Goal: Complete application form

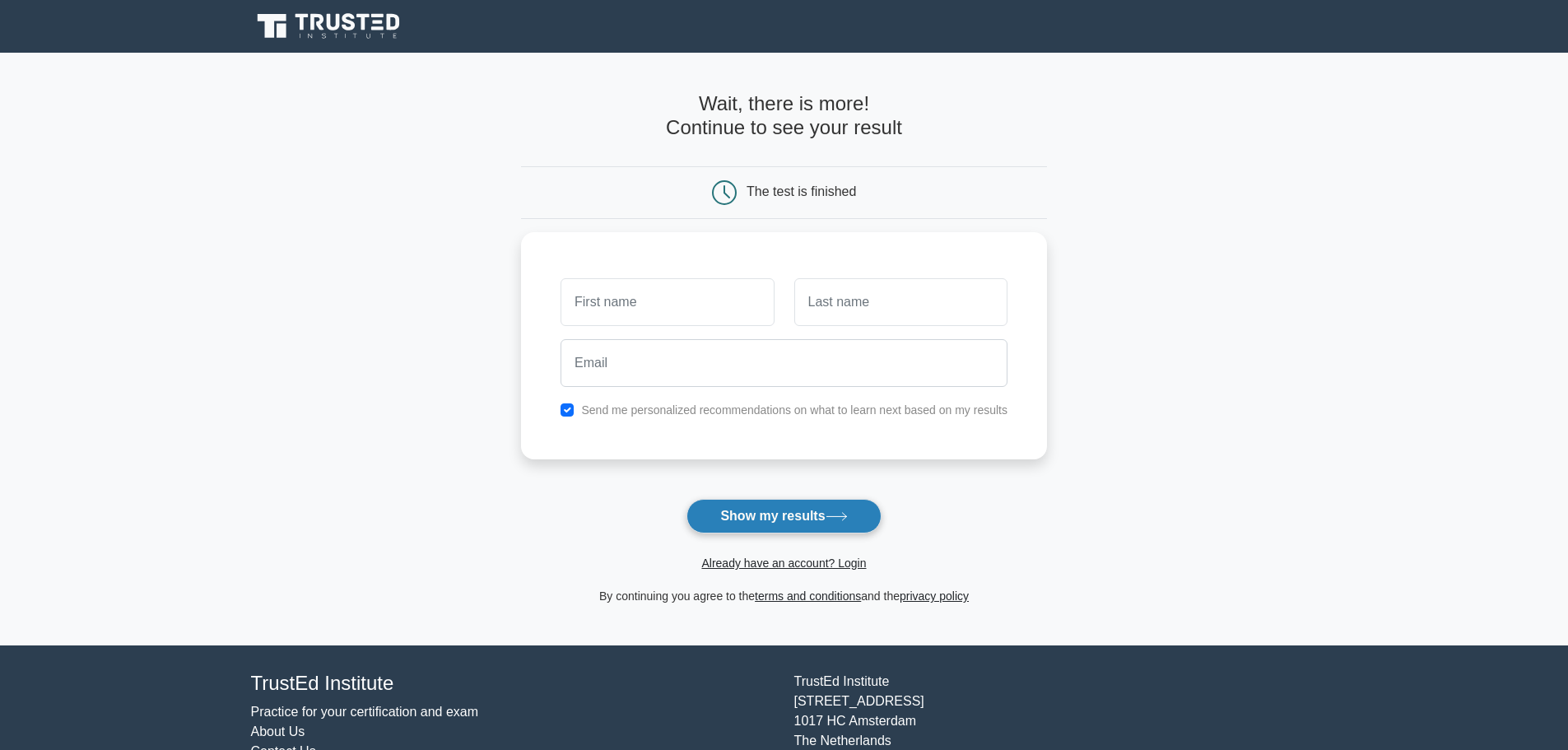
drag, startPoint x: 0, startPoint y: 0, endPoint x: 800, endPoint y: 509, distance: 948.2
click at [800, 509] on button "Show my results" at bounding box center [784, 516] width 195 height 35
click at [578, 522] on form "Wait, there is more! Continue to see your result The test is finished and the" at bounding box center [783, 348] width 526 height 513
click at [563, 405] on input "checkbox" at bounding box center [567, 405] width 13 height 13
checkbox input "false"
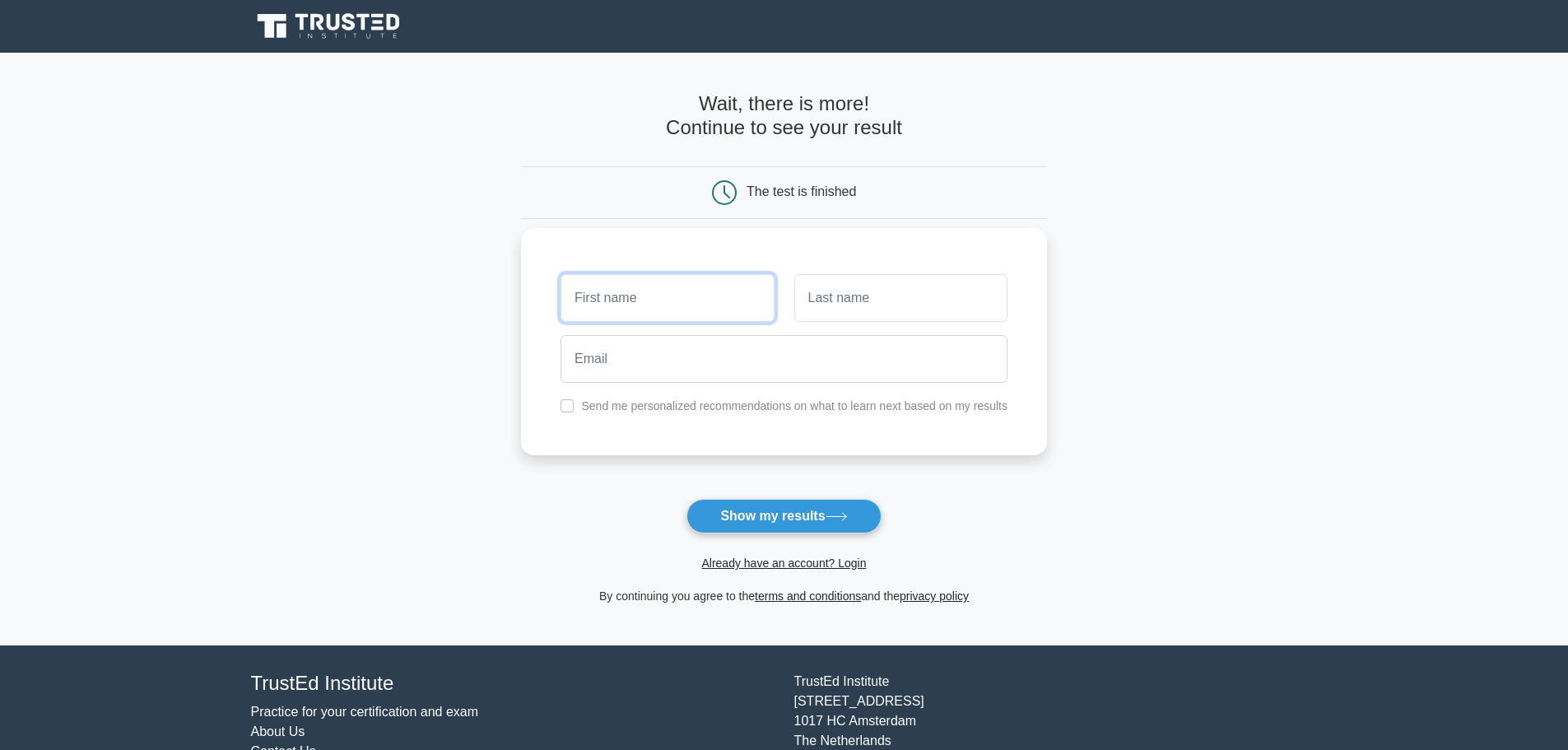
click at [611, 312] on input "text" at bounding box center [667, 297] width 213 height 47
type input "Bianca`"
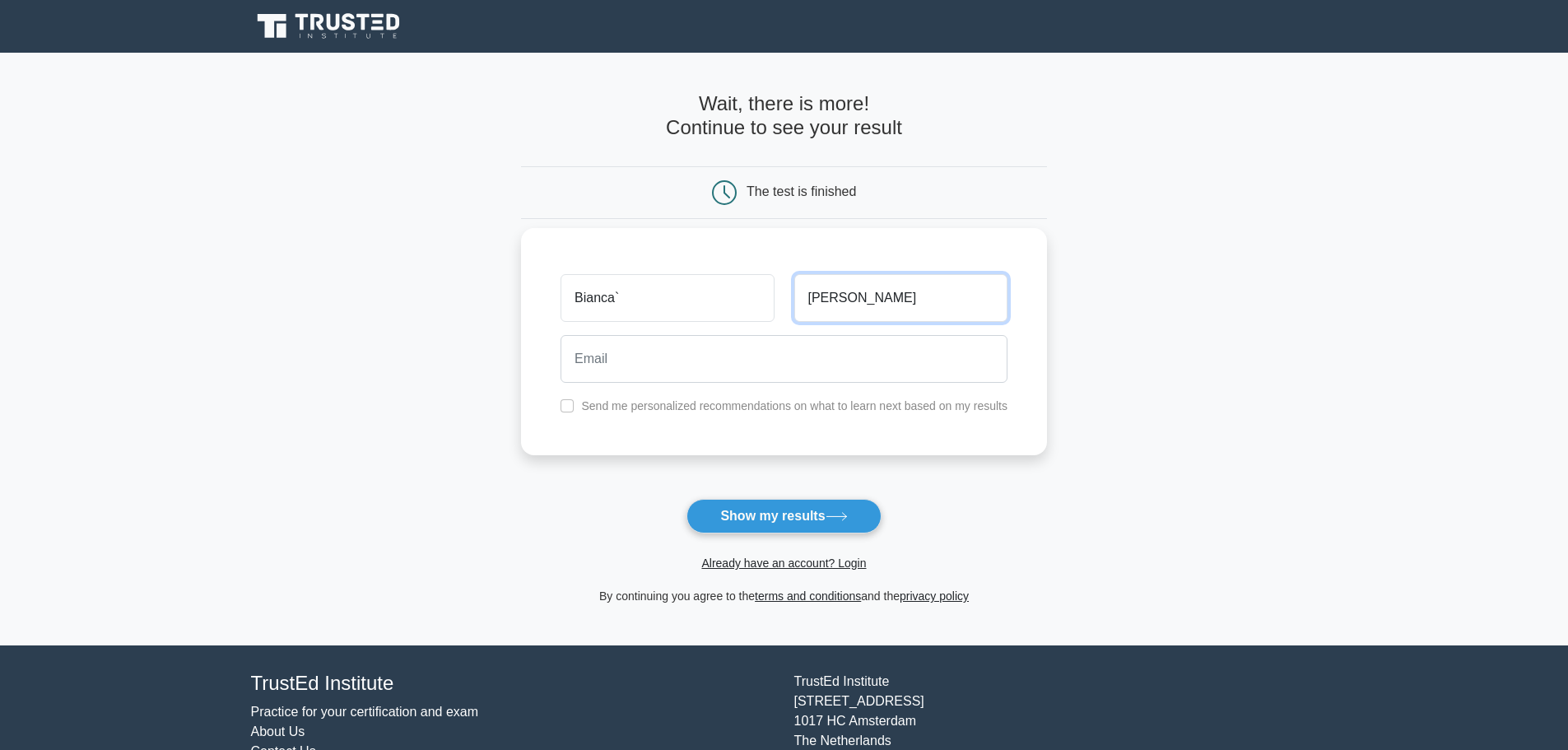
type input "Cruz"
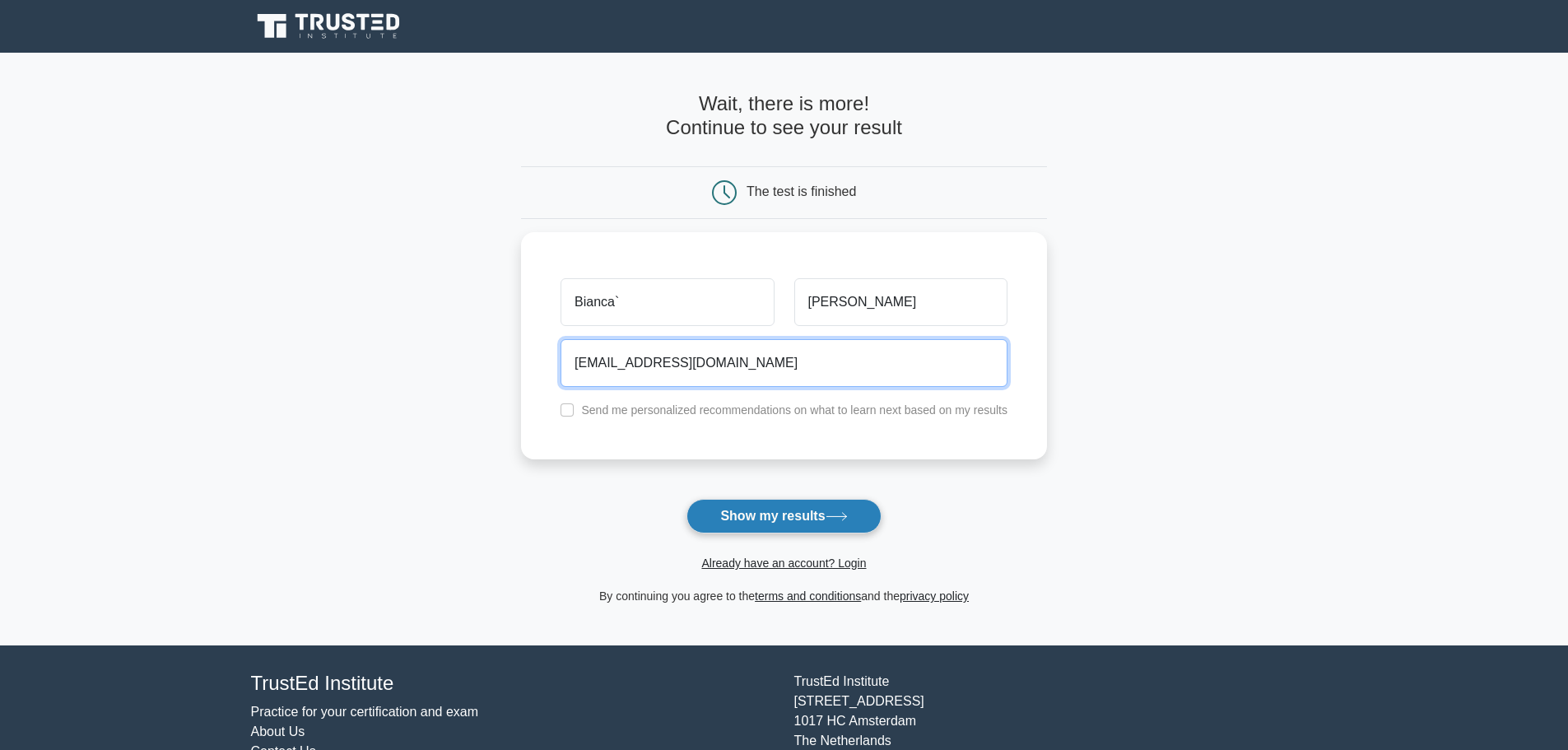
type input "bcruz@cenhud.com"
click at [785, 519] on button "Show my results" at bounding box center [784, 516] width 195 height 35
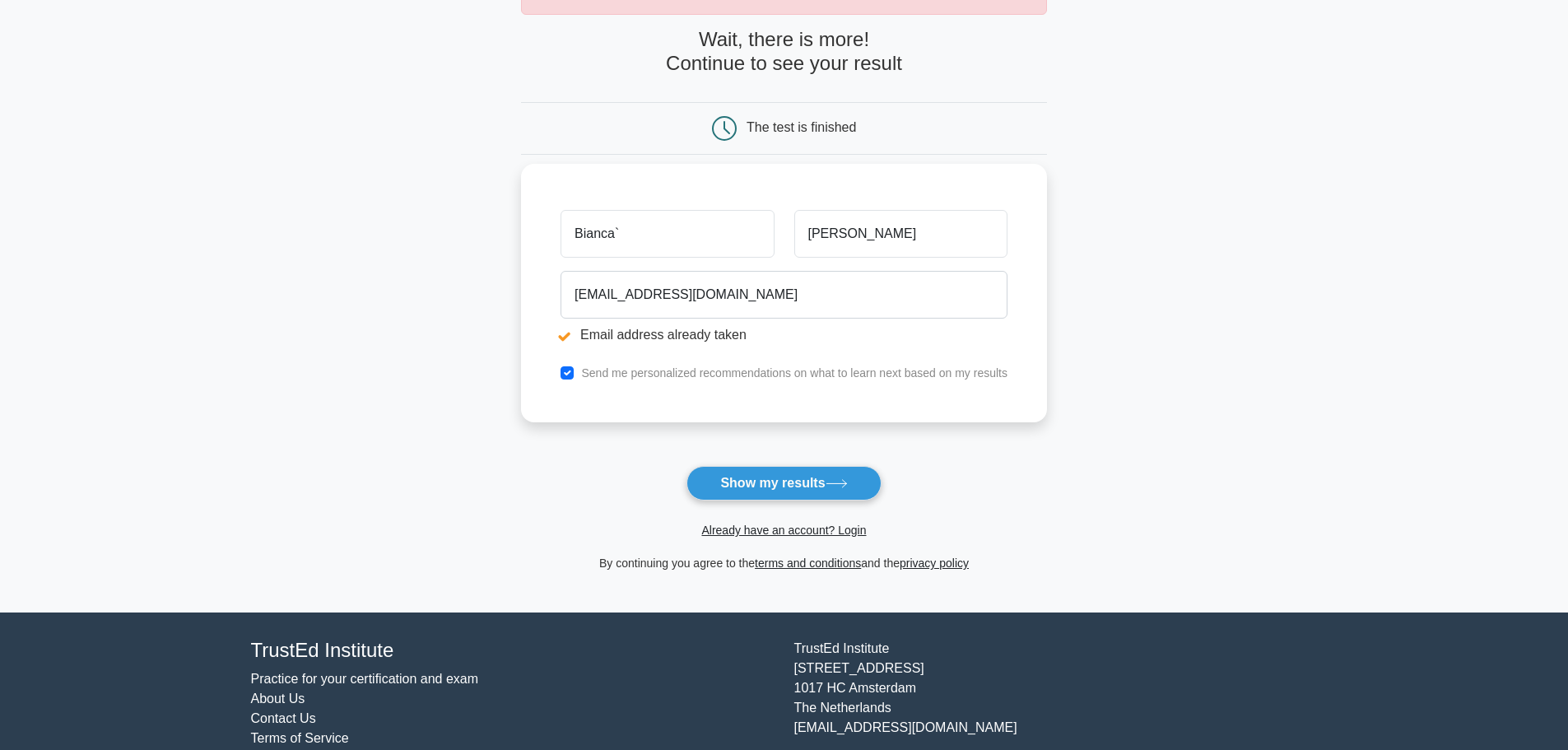
scroll to position [164, 0]
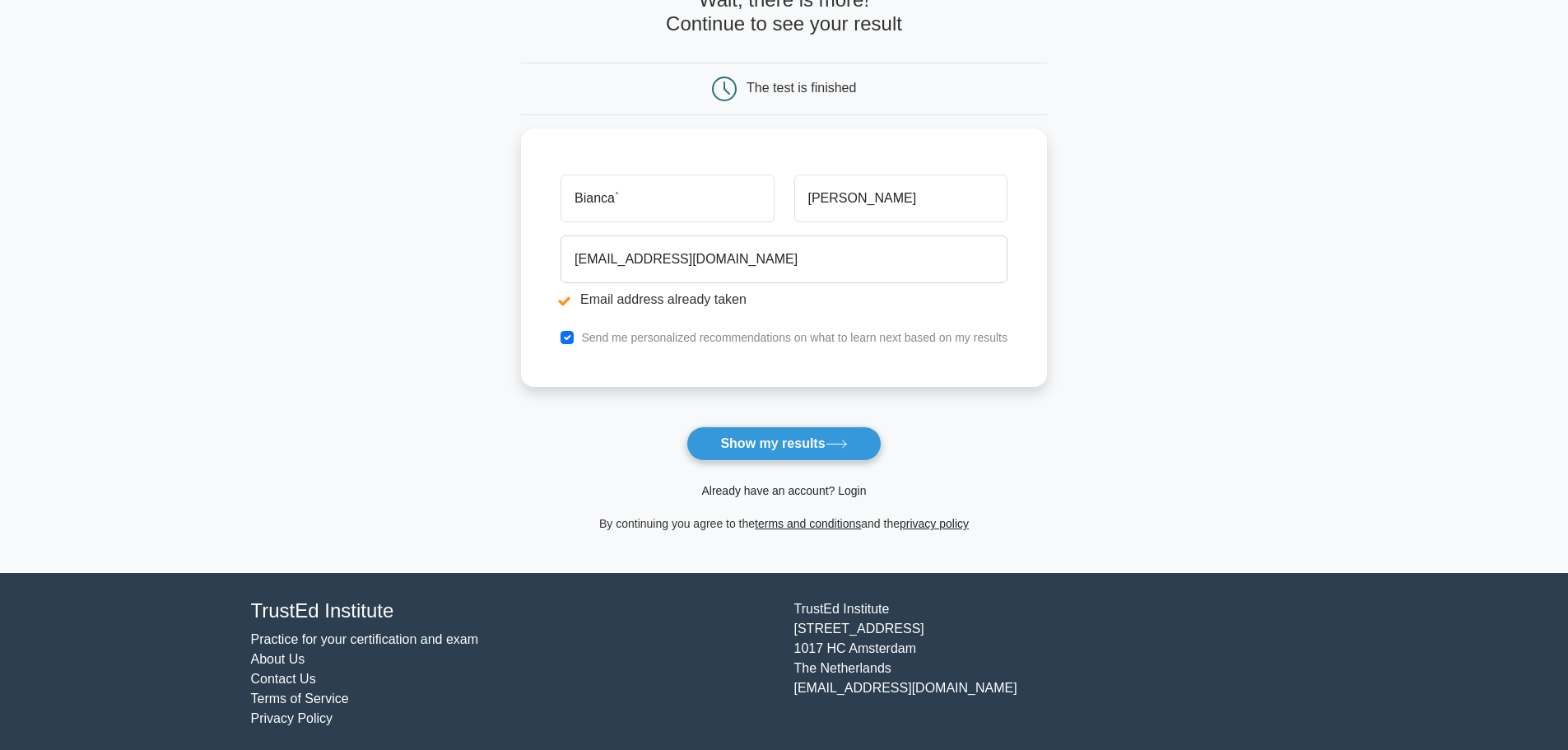
click at [763, 492] on link "Already have an account? Login" at bounding box center [783, 490] width 164 height 13
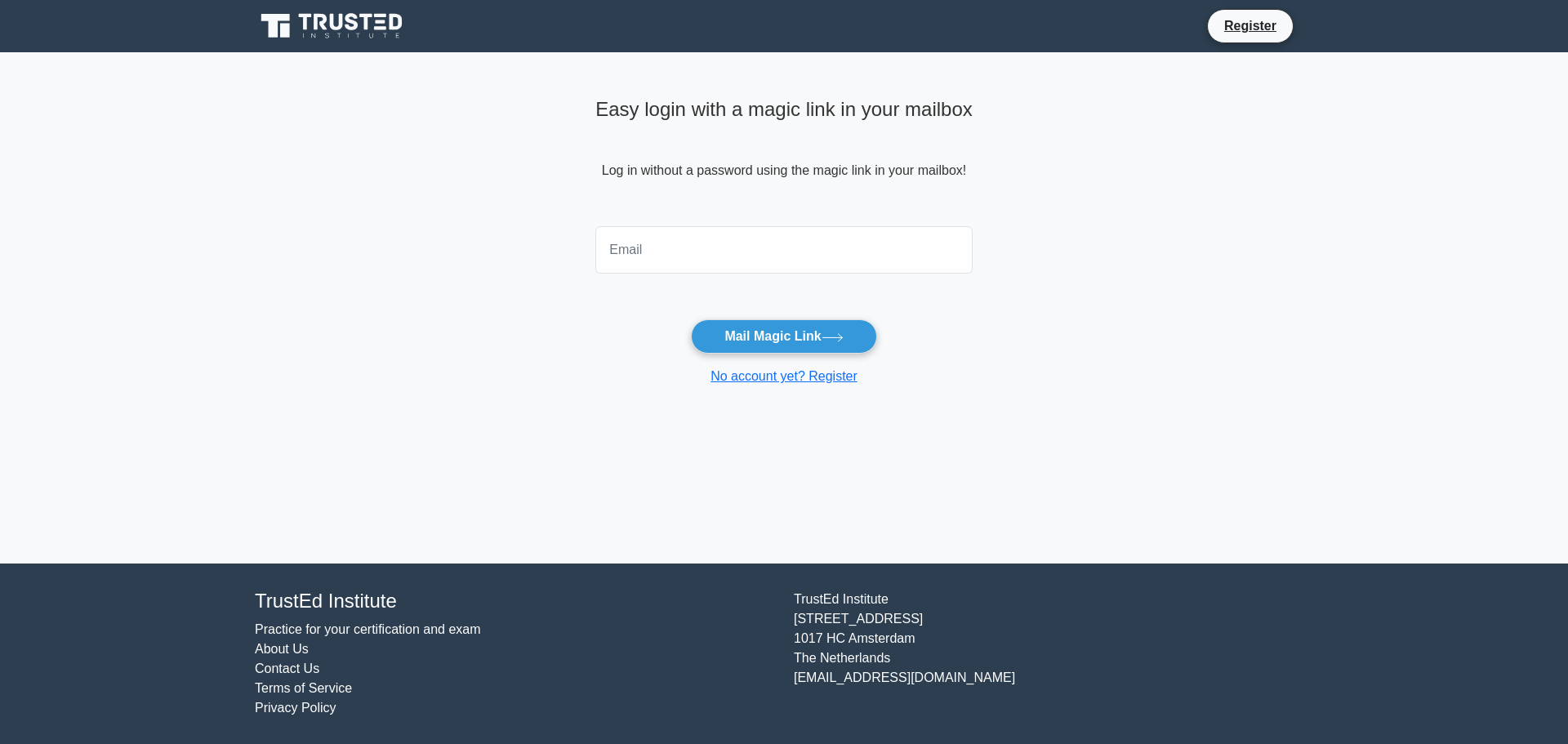
click at [728, 261] on input "email" at bounding box center [784, 249] width 377 height 47
type input "[EMAIL_ADDRESS][DOMAIN_NAME]"
click at [691, 319] on button "Mail Magic Link" at bounding box center [783, 336] width 185 height 35
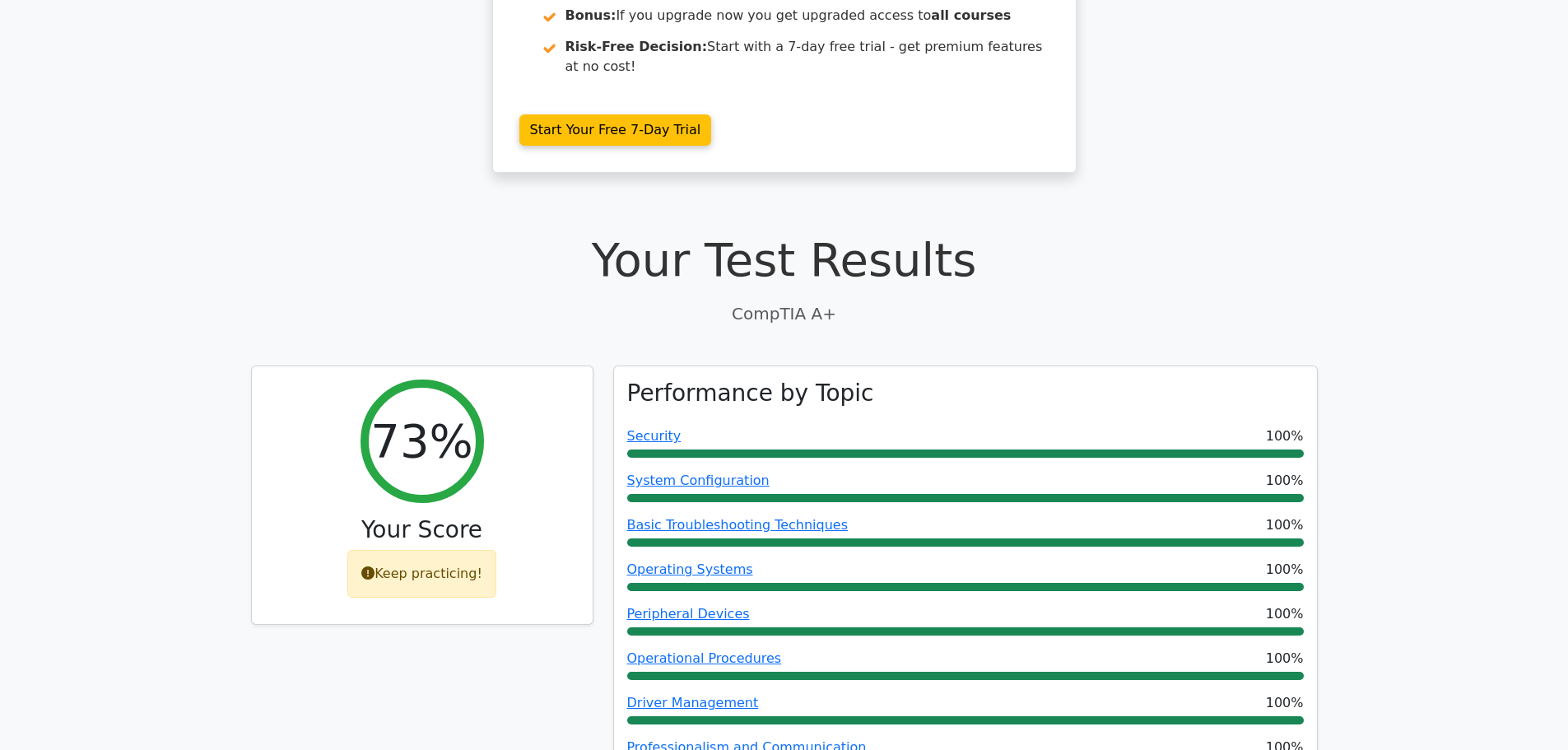
scroll to position [494, 0]
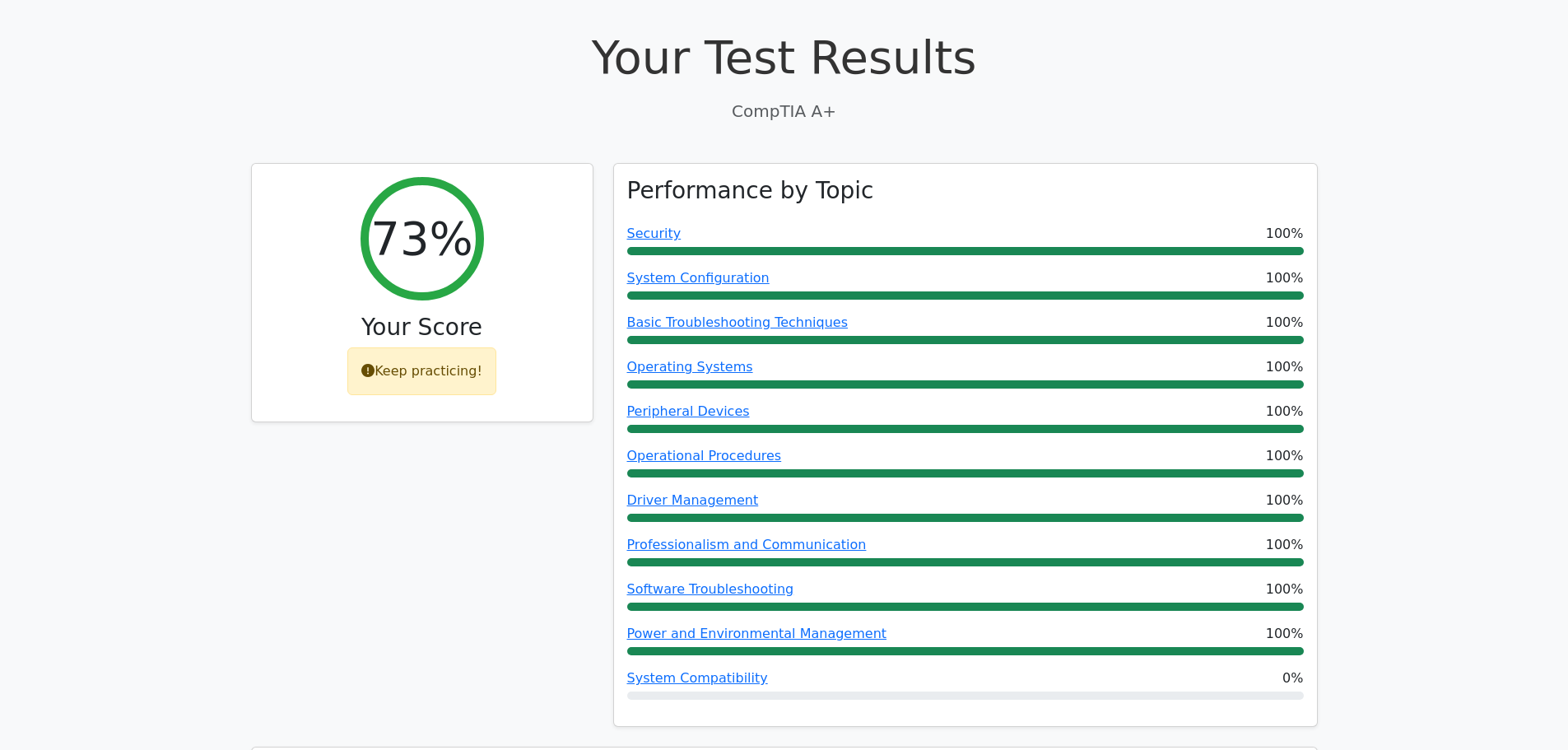
click at [479, 567] on div "73% Your Score Keep practicing!" at bounding box center [422, 455] width 363 height 584
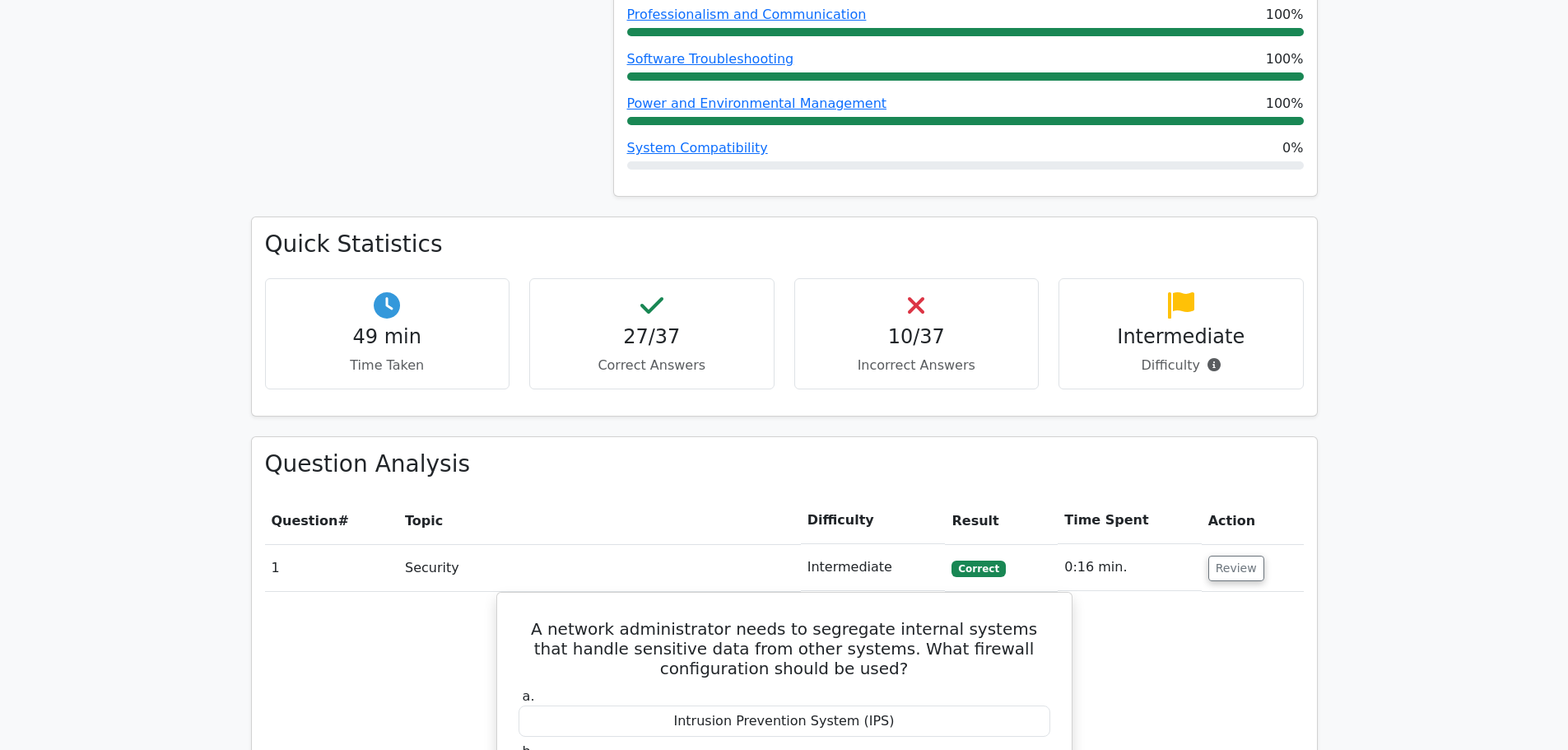
scroll to position [988, 0]
